Goal: Information Seeking & Learning: Find specific fact

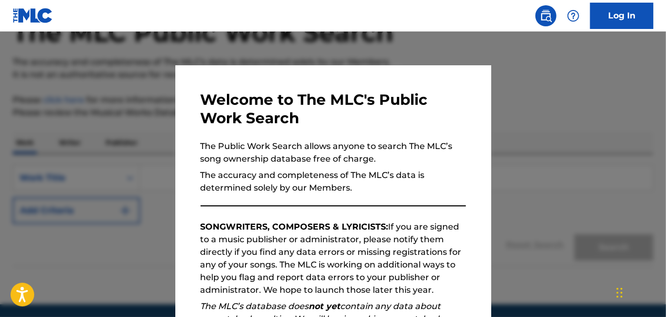
scroll to position [107, 0]
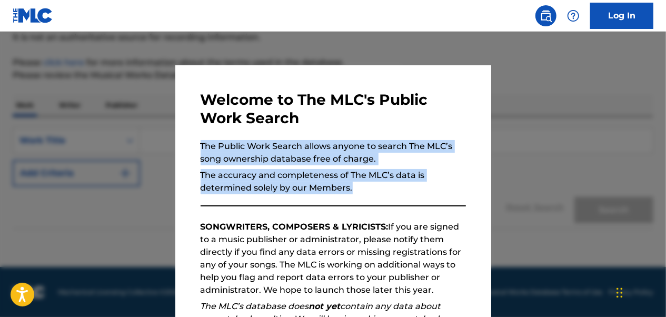
drag, startPoint x: 450, startPoint y: 116, endPoint x: 437, endPoint y: 183, distance: 68.7
click at [437, 183] on div "Welcome to The MLC's Public Work Search The Public Work Search allows anyone to…" at bounding box center [332, 274] width 265 height 366
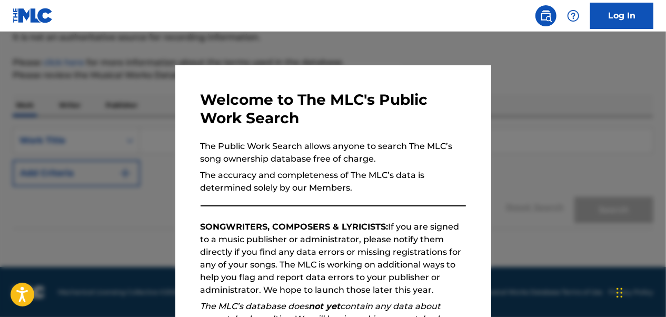
drag, startPoint x: 437, startPoint y: 183, endPoint x: 582, endPoint y: 160, distance: 147.0
click at [582, 160] on div at bounding box center [333, 190] width 666 height 317
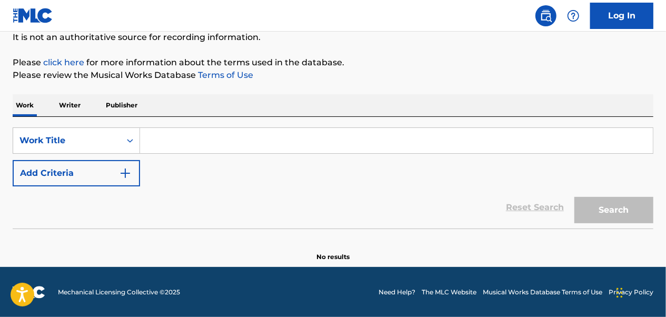
click at [169, 145] on input "Search Form" at bounding box center [396, 140] width 513 height 25
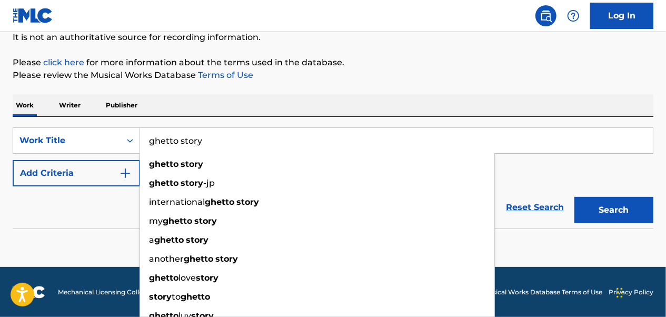
click at [574, 197] on button "Search" at bounding box center [613, 210] width 79 height 26
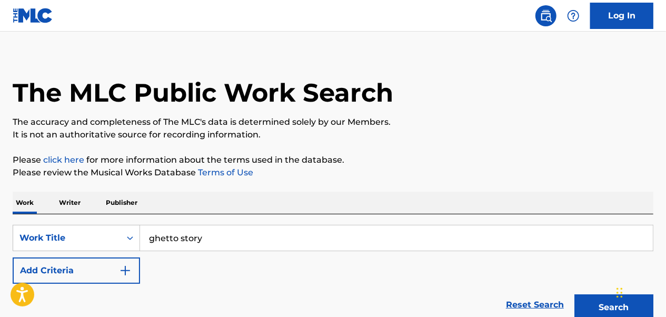
scroll to position [0, 0]
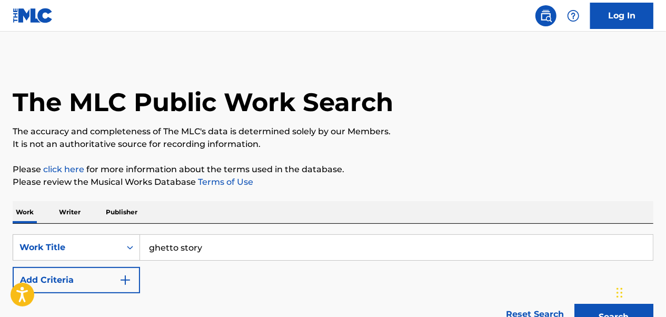
click at [210, 249] on input "ghetto story" at bounding box center [396, 247] width 513 height 25
drag, startPoint x: 207, startPoint y: 248, endPoint x: 147, endPoint y: 247, distance: 60.5
click at [147, 247] on input "ghetto story" at bounding box center [396, 247] width 513 height 25
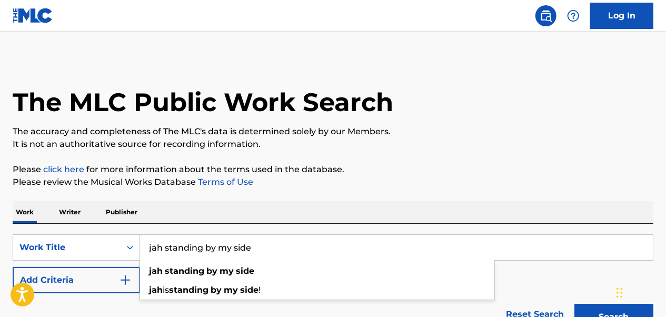
type input "jah standing by my side"
click at [574, 304] on button "Search" at bounding box center [613, 317] width 79 height 26
drag, startPoint x: 259, startPoint y: 248, endPoint x: 139, endPoint y: 244, distance: 120.1
click at [139, 244] on div "SearchWithCriteria4645c3a4-a67d-4ea0-ad1b-f7143d3fd1fd Work Title jah standing …" at bounding box center [333, 247] width 640 height 26
